Goal: Task Accomplishment & Management: Complete application form

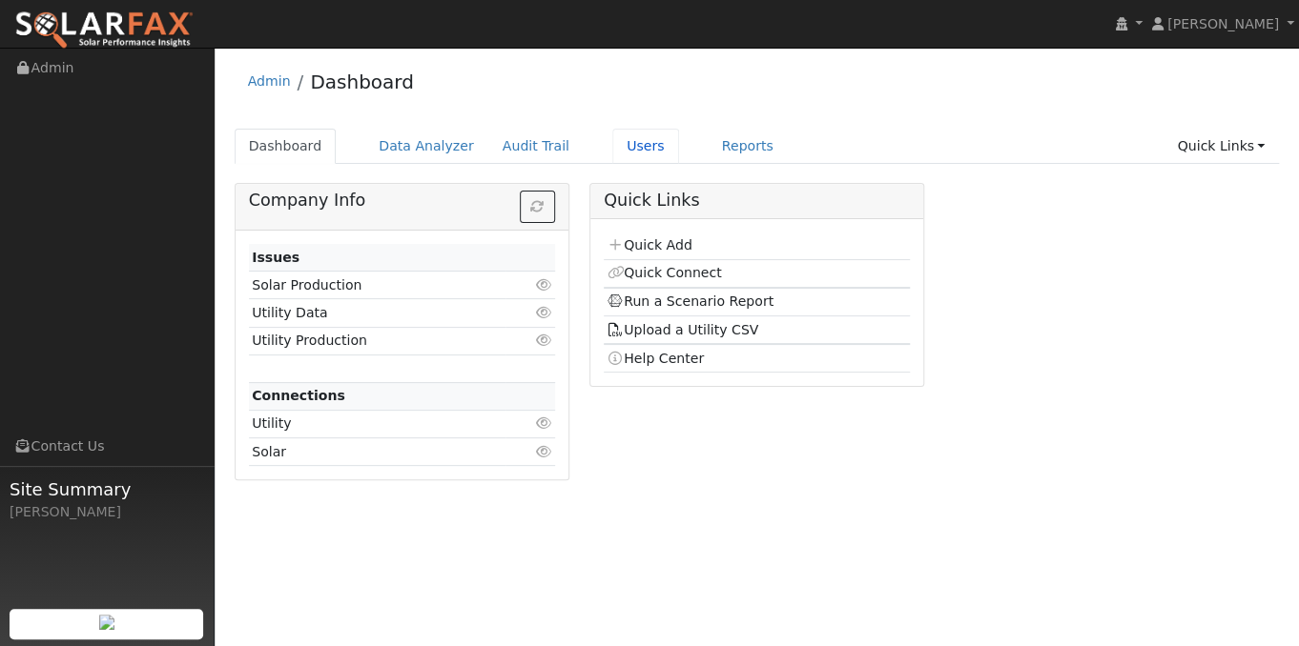
click at [612, 138] on link "Users" at bounding box center [645, 146] width 67 height 35
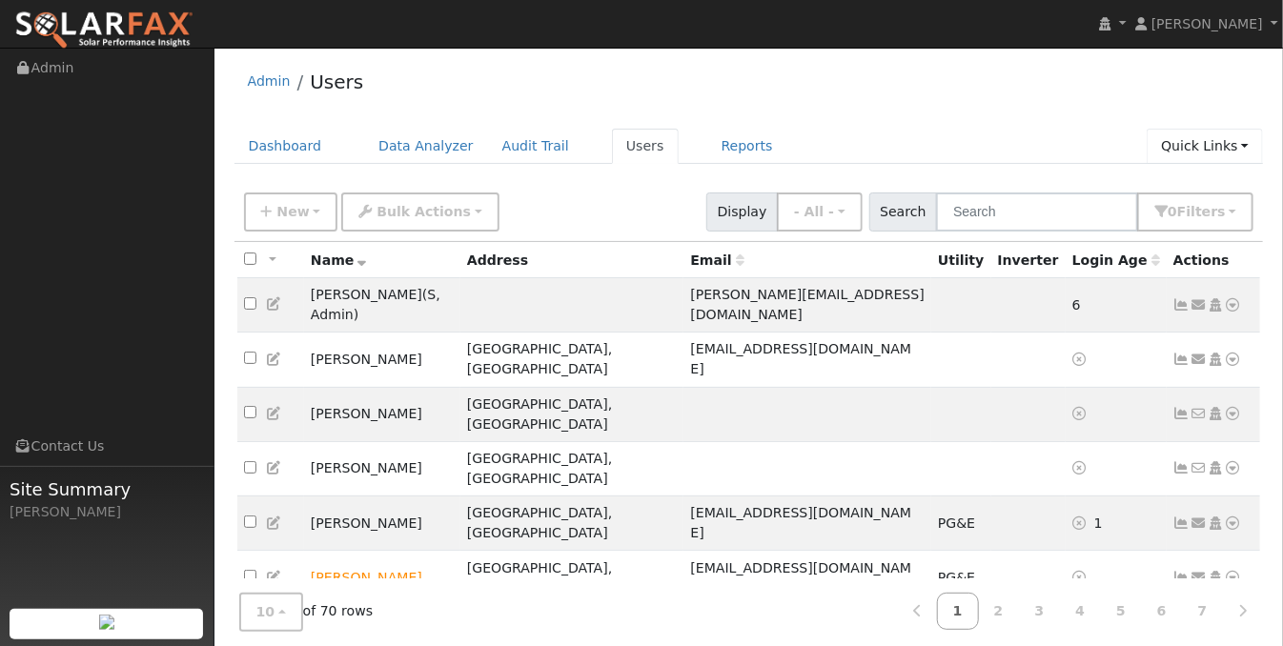
click at [1204, 153] on link "Quick Links" at bounding box center [1205, 146] width 116 height 35
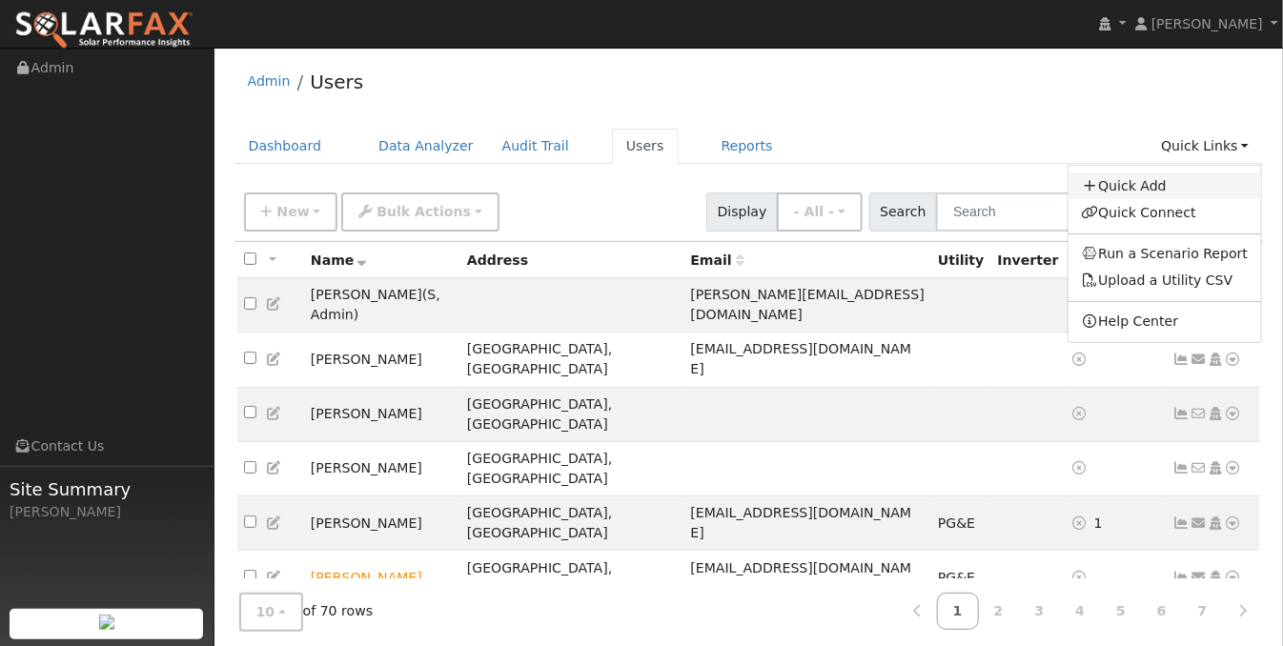
click at [1170, 188] on link "Quick Add" at bounding box center [1166, 186] width 194 height 27
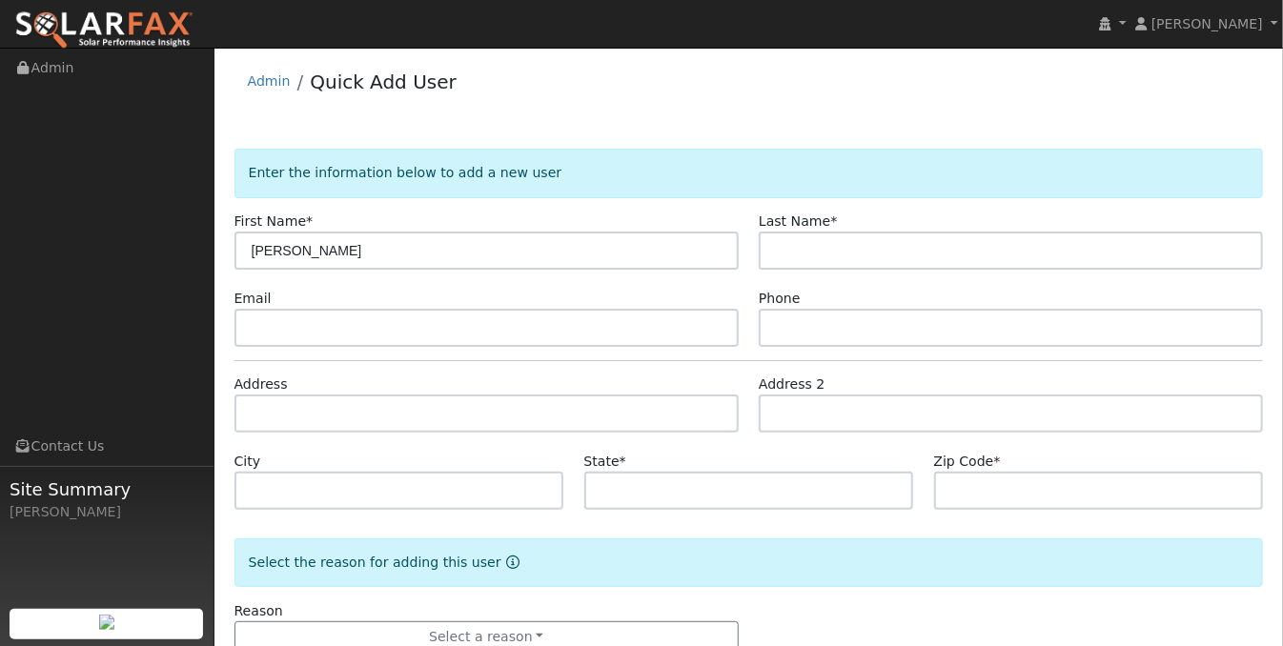
type input "[PERSON_NAME]"
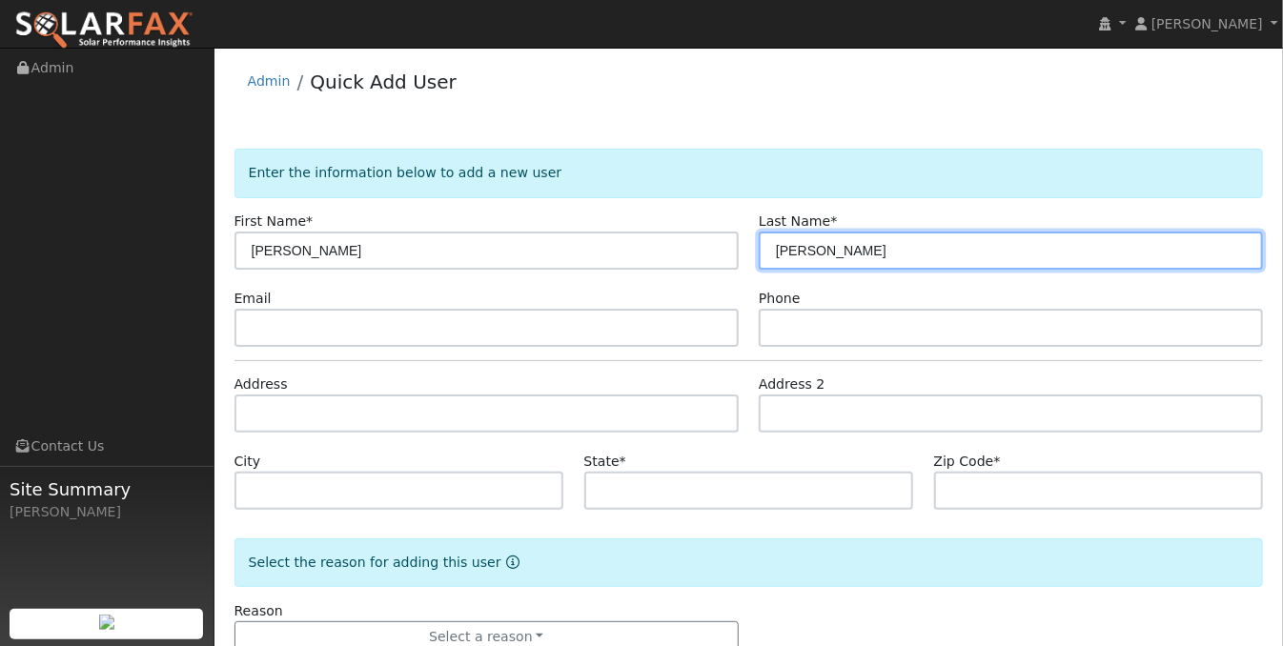
type input "[PERSON_NAME]"
